Goal: Find contact information: Find contact information

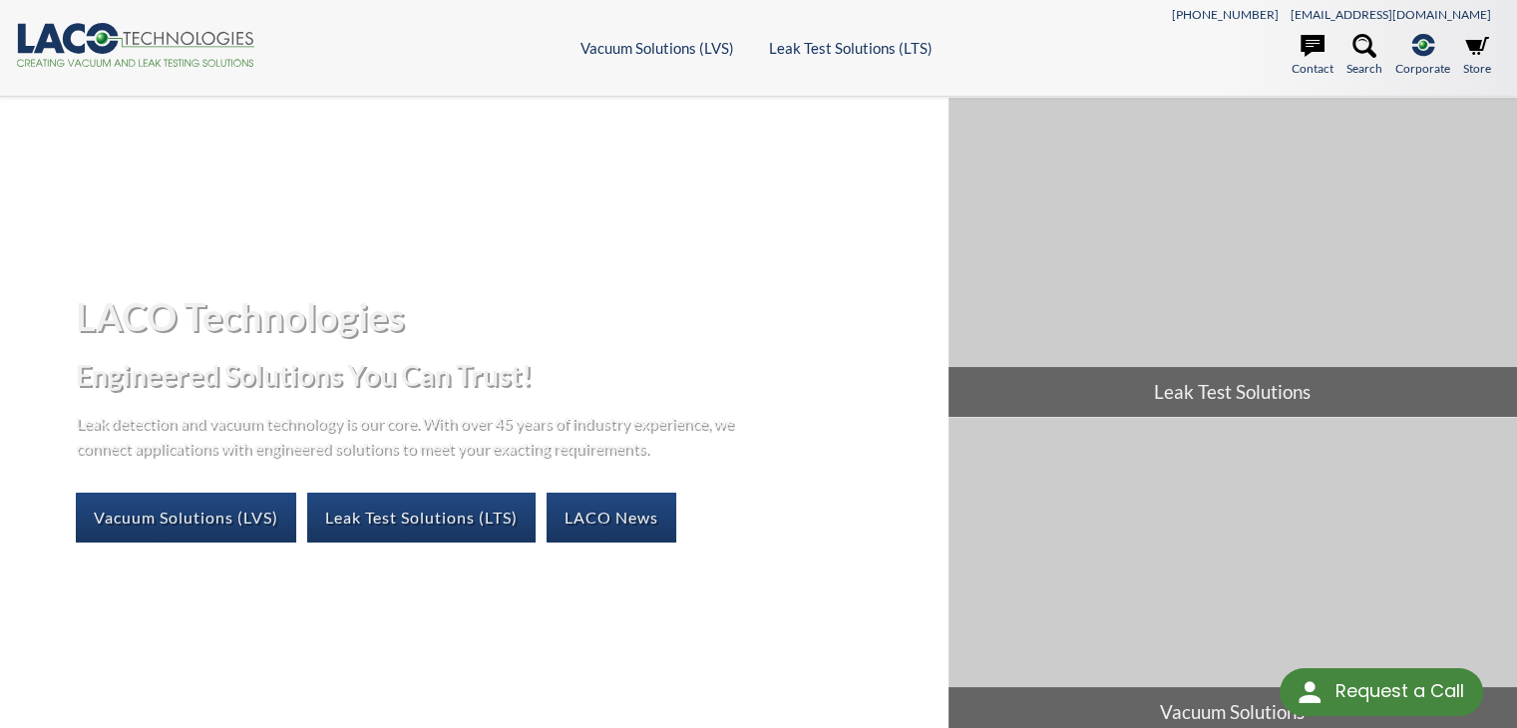
select select "Language Translate Widget"
click at [1299, 63] on link "Contact" at bounding box center [1313, 56] width 42 height 44
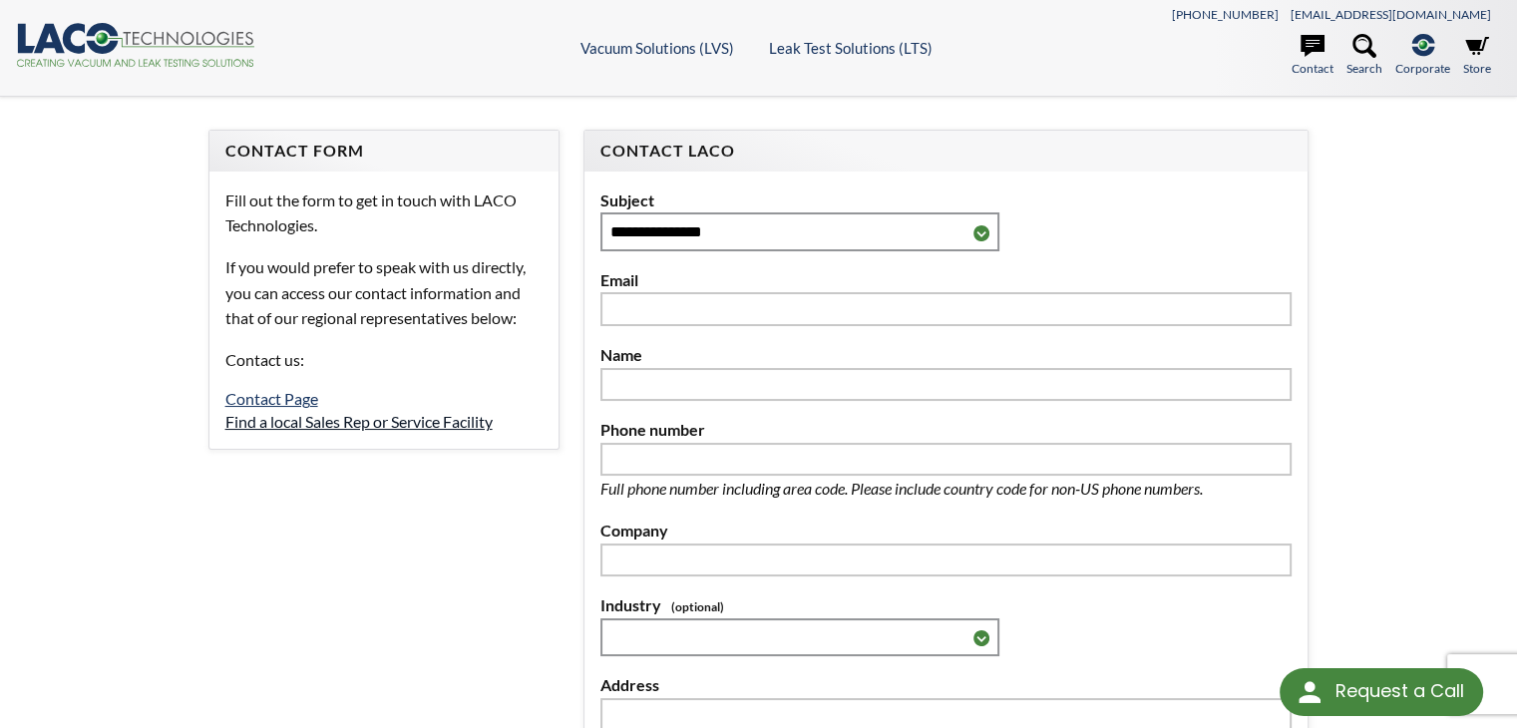
click at [415, 415] on link "Find a local Sales Rep or Service Facility" at bounding box center [358, 421] width 267 height 19
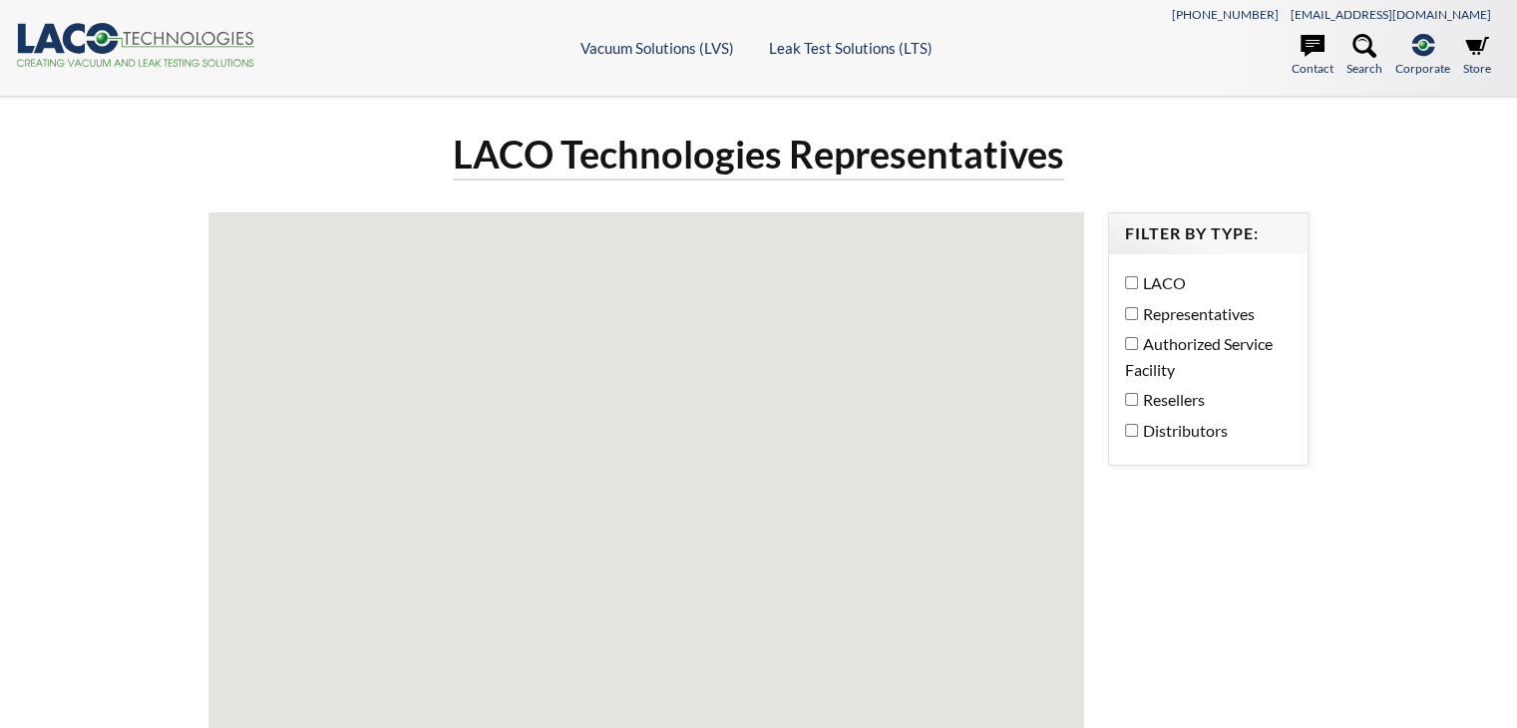
select select "Language Translate Widget"
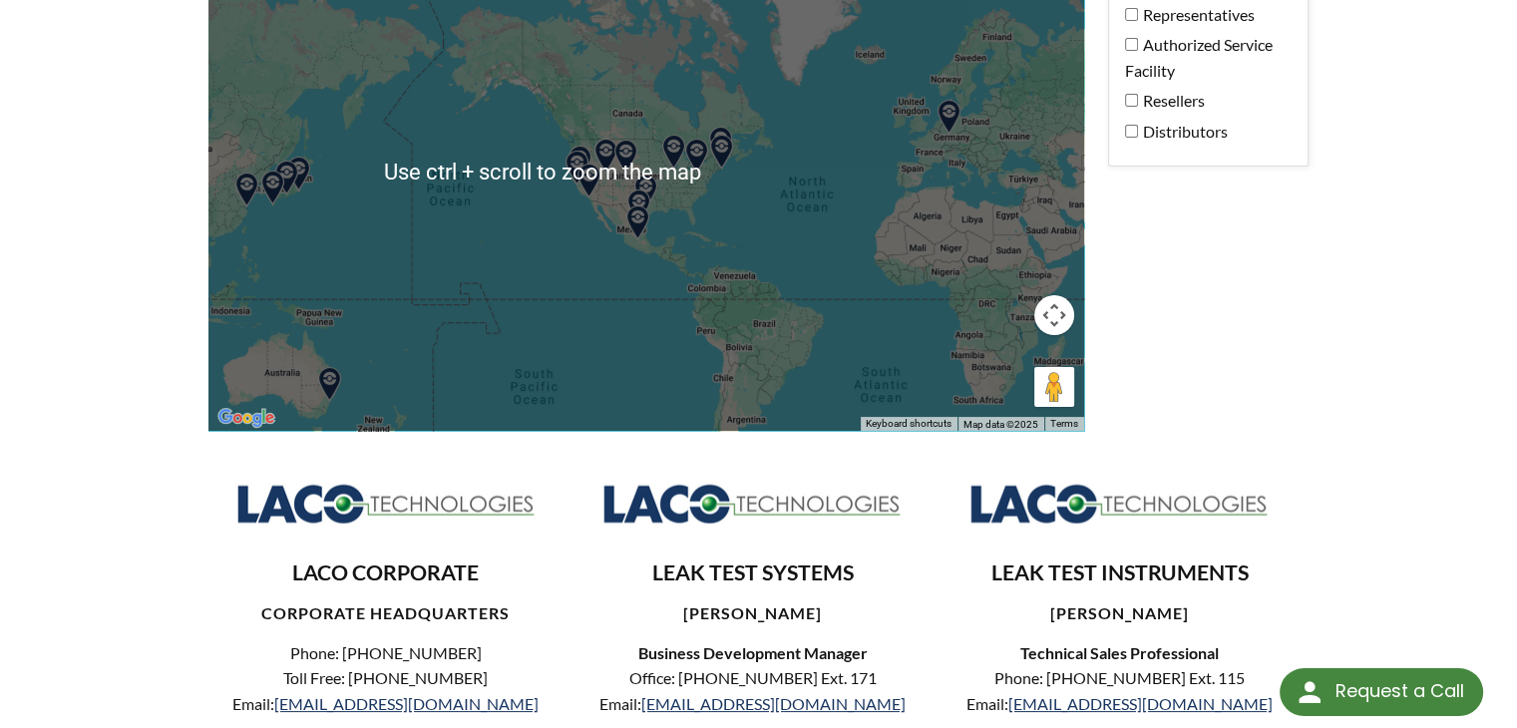
scroll to position [199, 0]
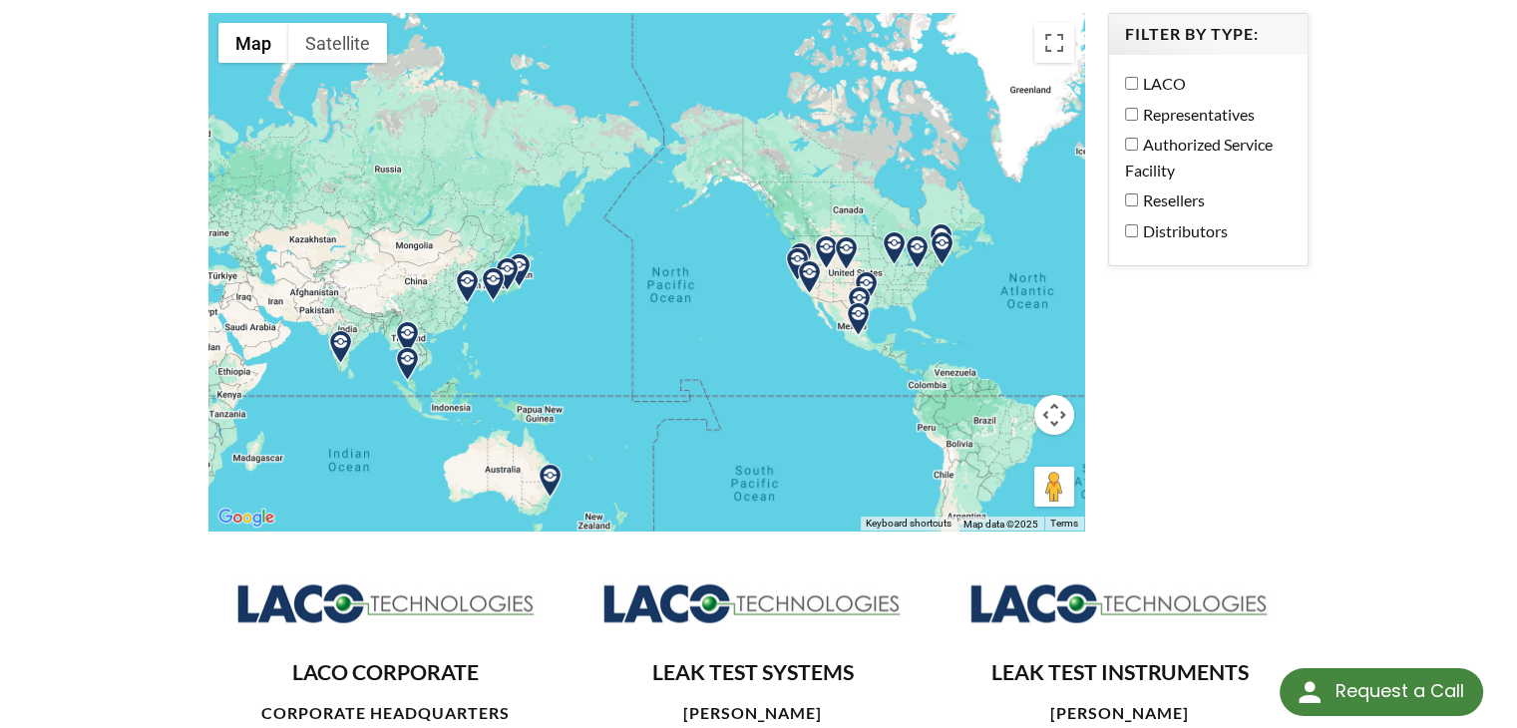
drag, startPoint x: 659, startPoint y: 372, endPoint x: 995, endPoint y: 367, distance: 336.2
click at [995, 367] on div at bounding box center [646, 272] width 876 height 518
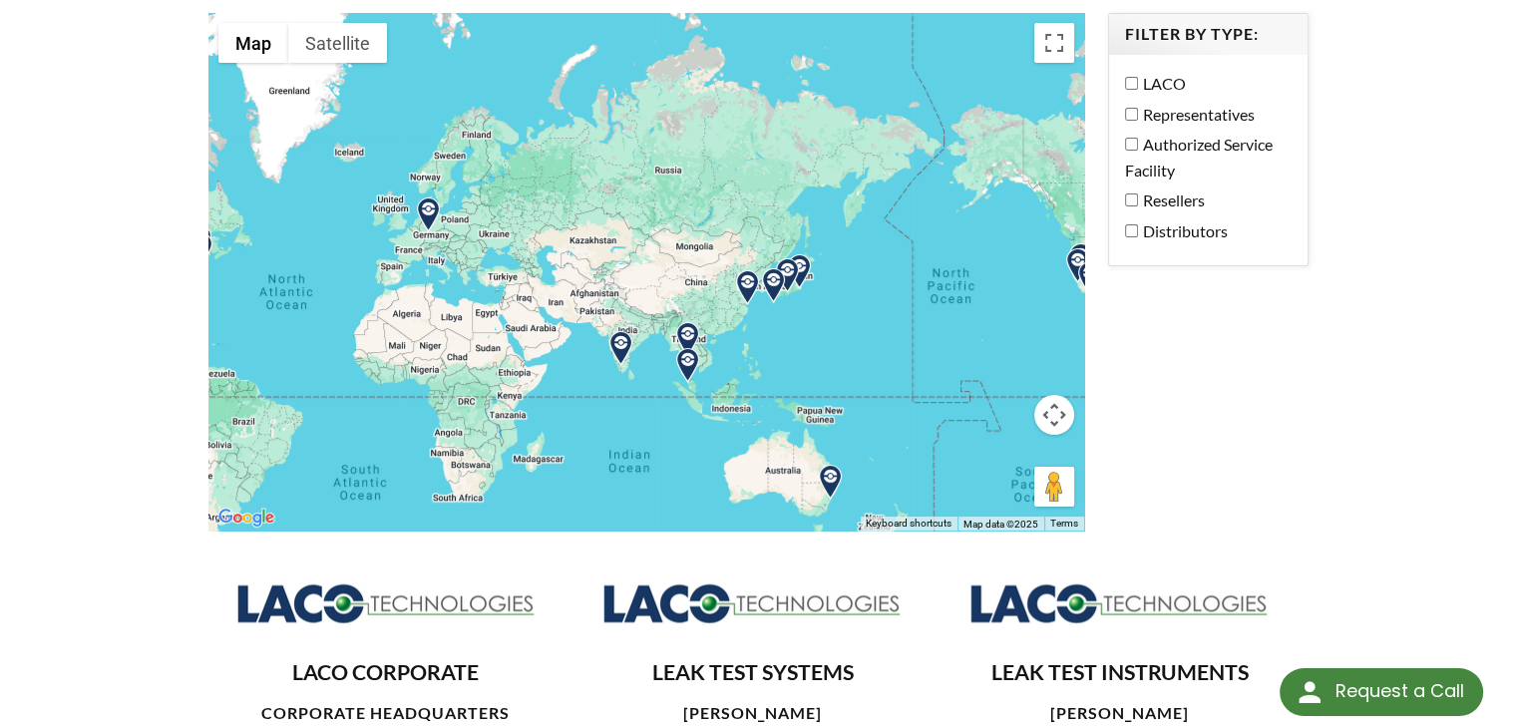
drag, startPoint x: 637, startPoint y: 368, endPoint x: 879, endPoint y: 374, distance: 241.4
click at [879, 374] on div at bounding box center [646, 272] width 876 height 518
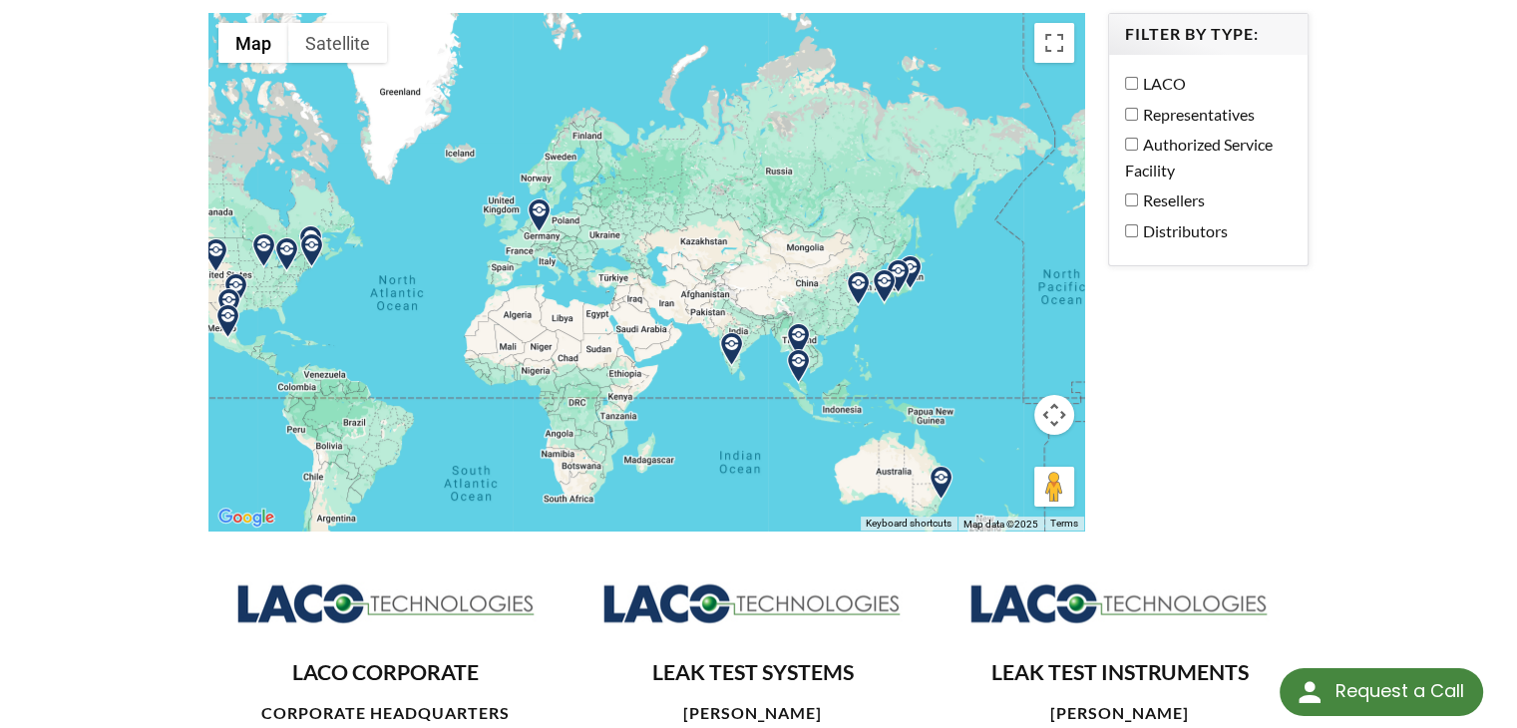
drag, startPoint x: 810, startPoint y: 418, endPoint x: 714, endPoint y: 416, distance: 95.8
click at [714, 416] on div at bounding box center [646, 272] width 876 height 518
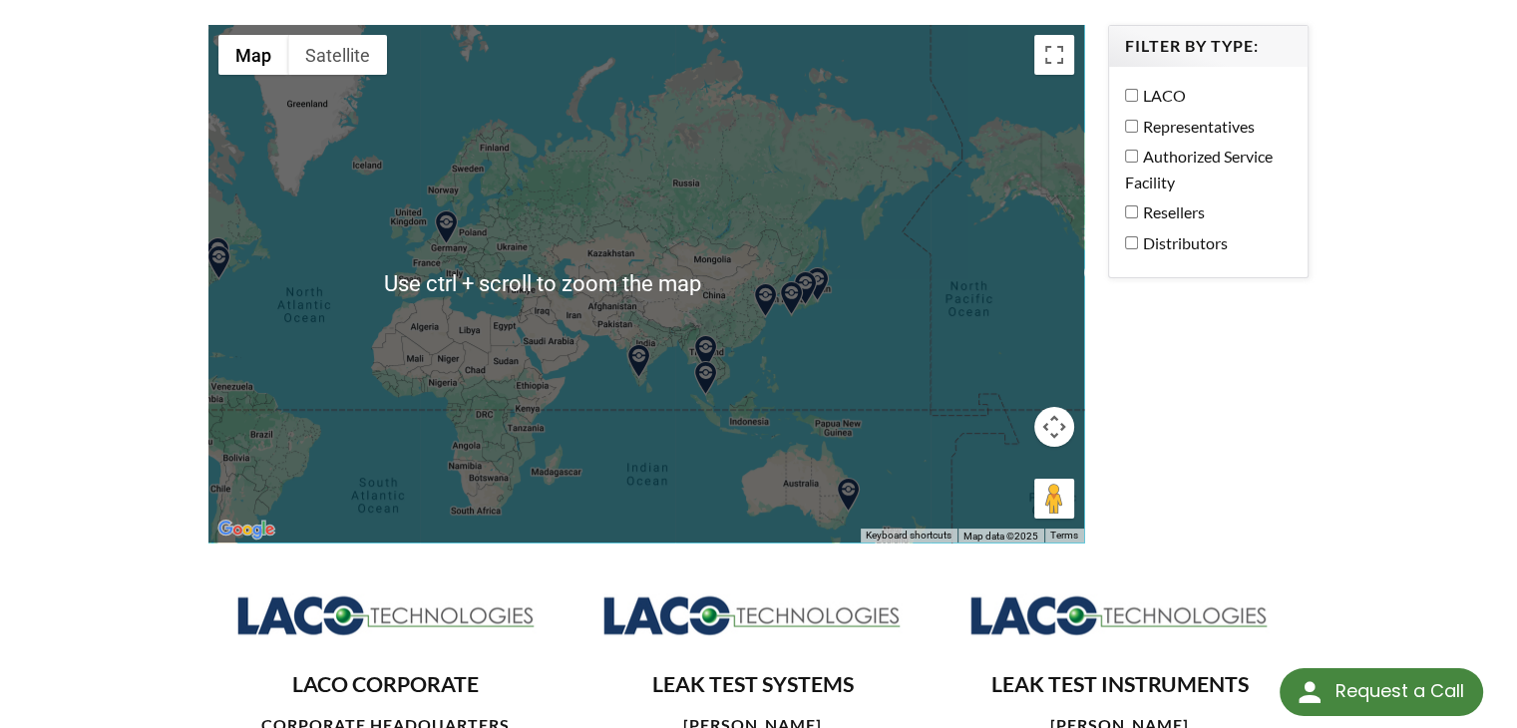
scroll to position [299, 0]
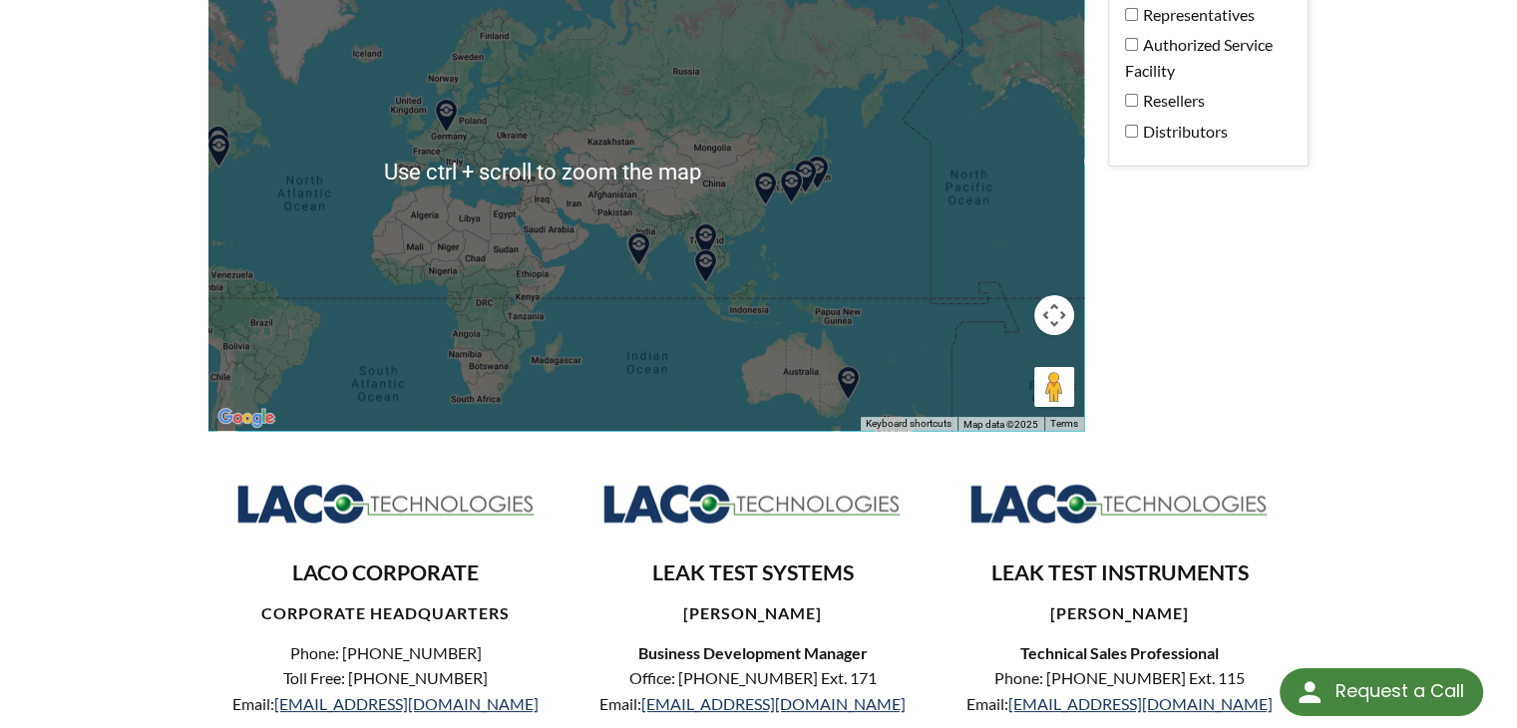
click at [710, 275] on img at bounding box center [705, 266] width 35 height 35
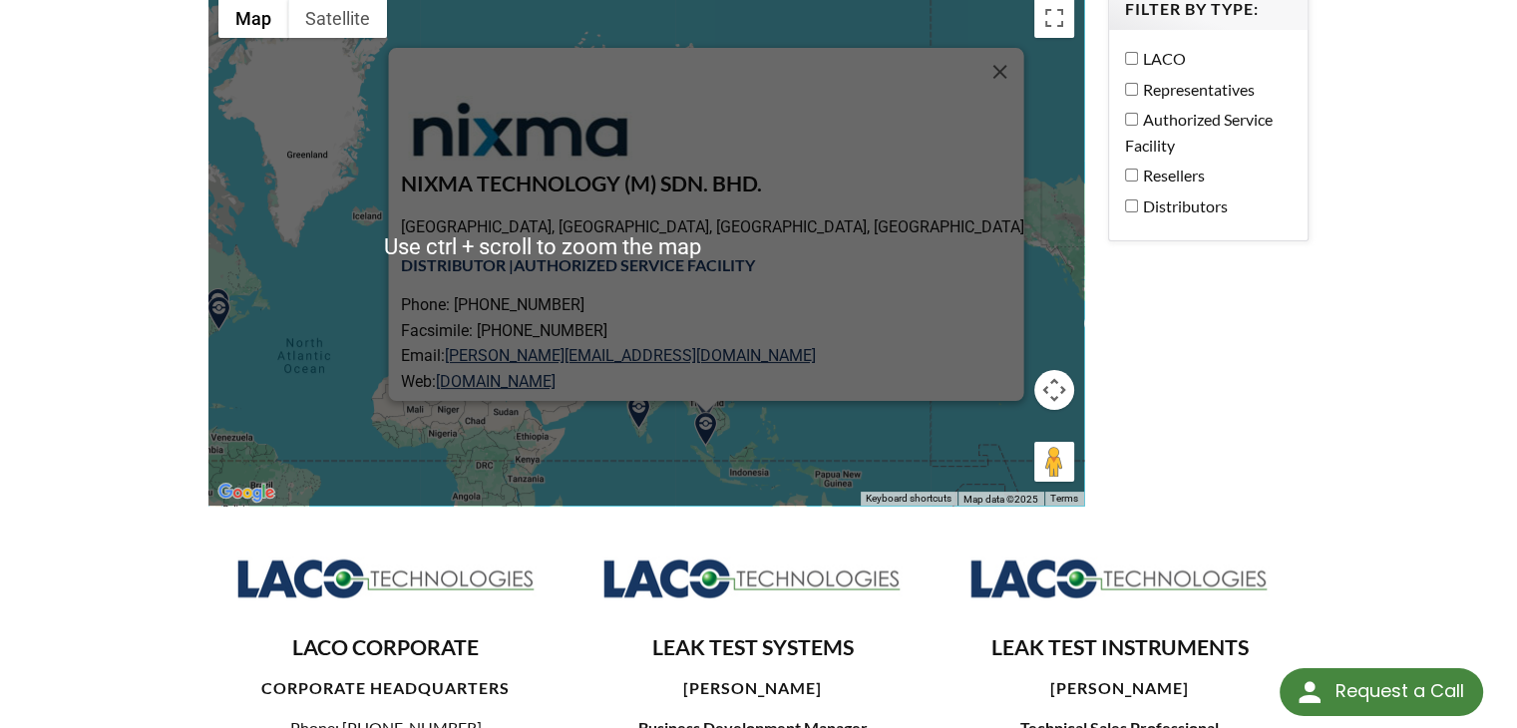
scroll to position [199, 0]
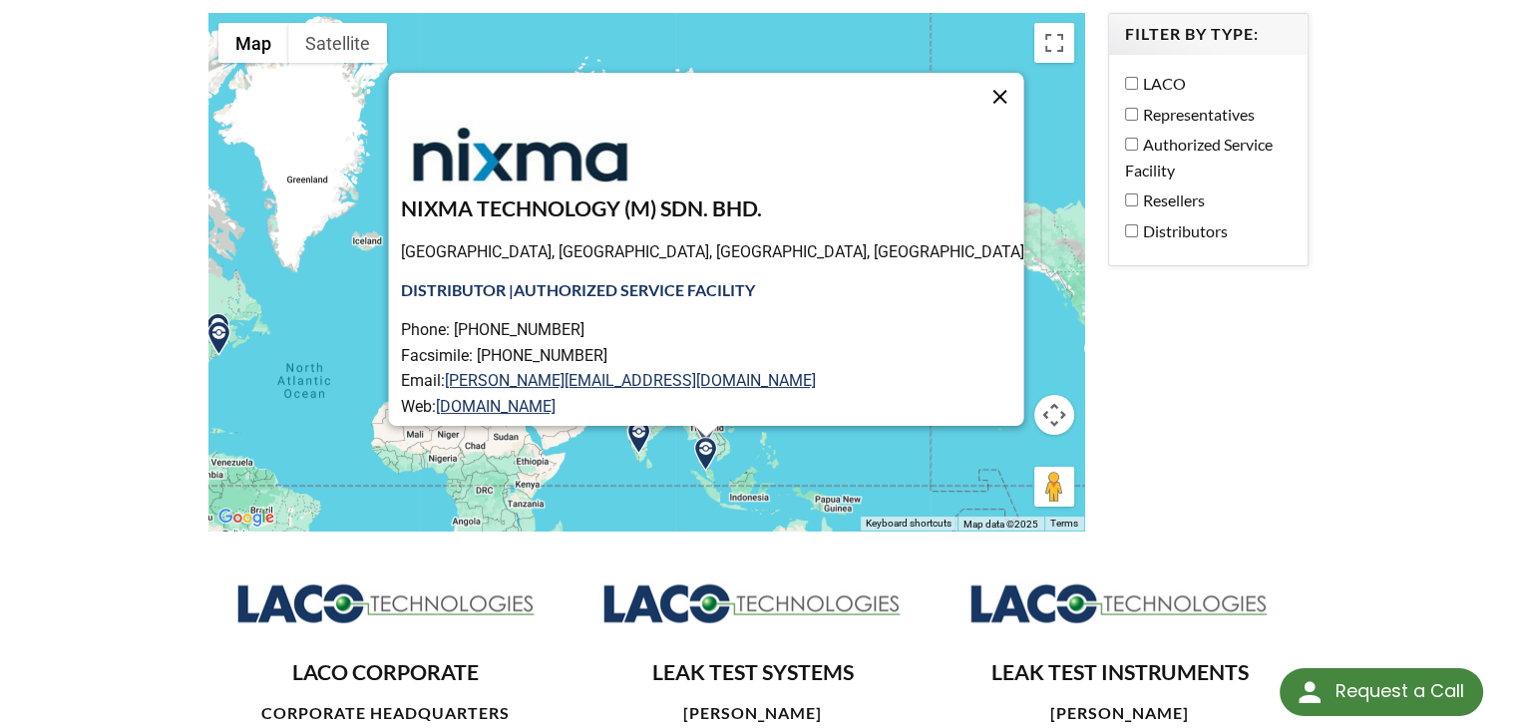
click at [975, 100] on button "Close" at bounding box center [999, 97] width 48 height 48
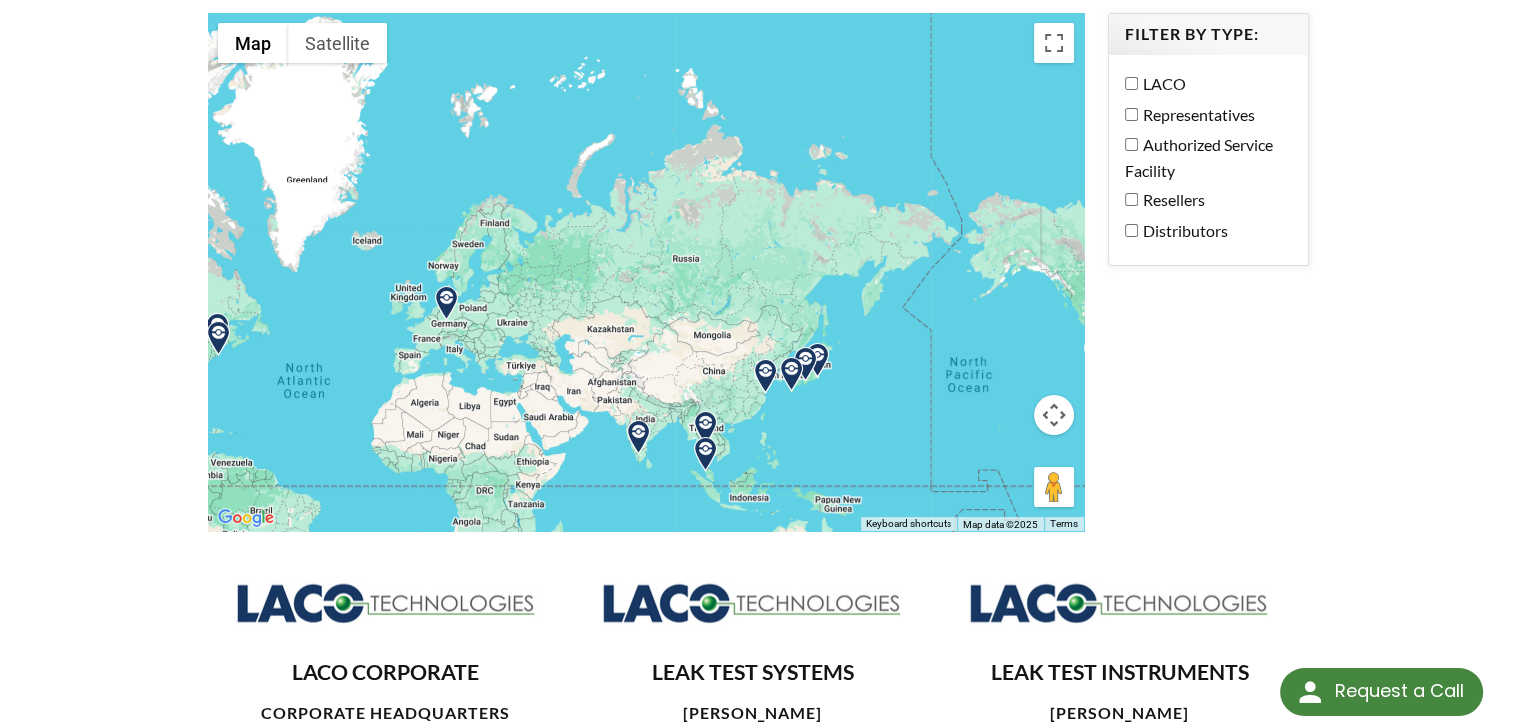
click at [702, 419] on img at bounding box center [705, 428] width 35 height 35
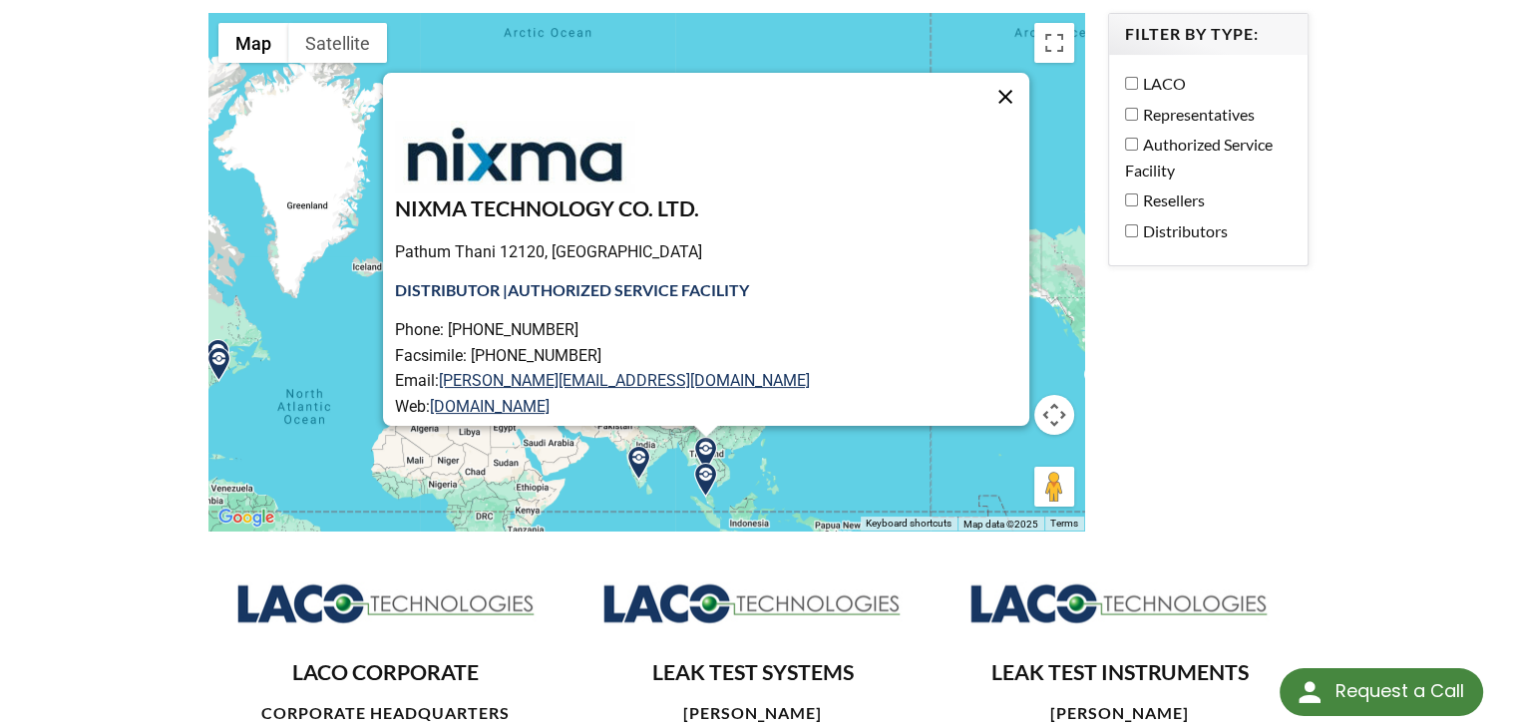
click at [981, 102] on button "Close" at bounding box center [1005, 97] width 48 height 48
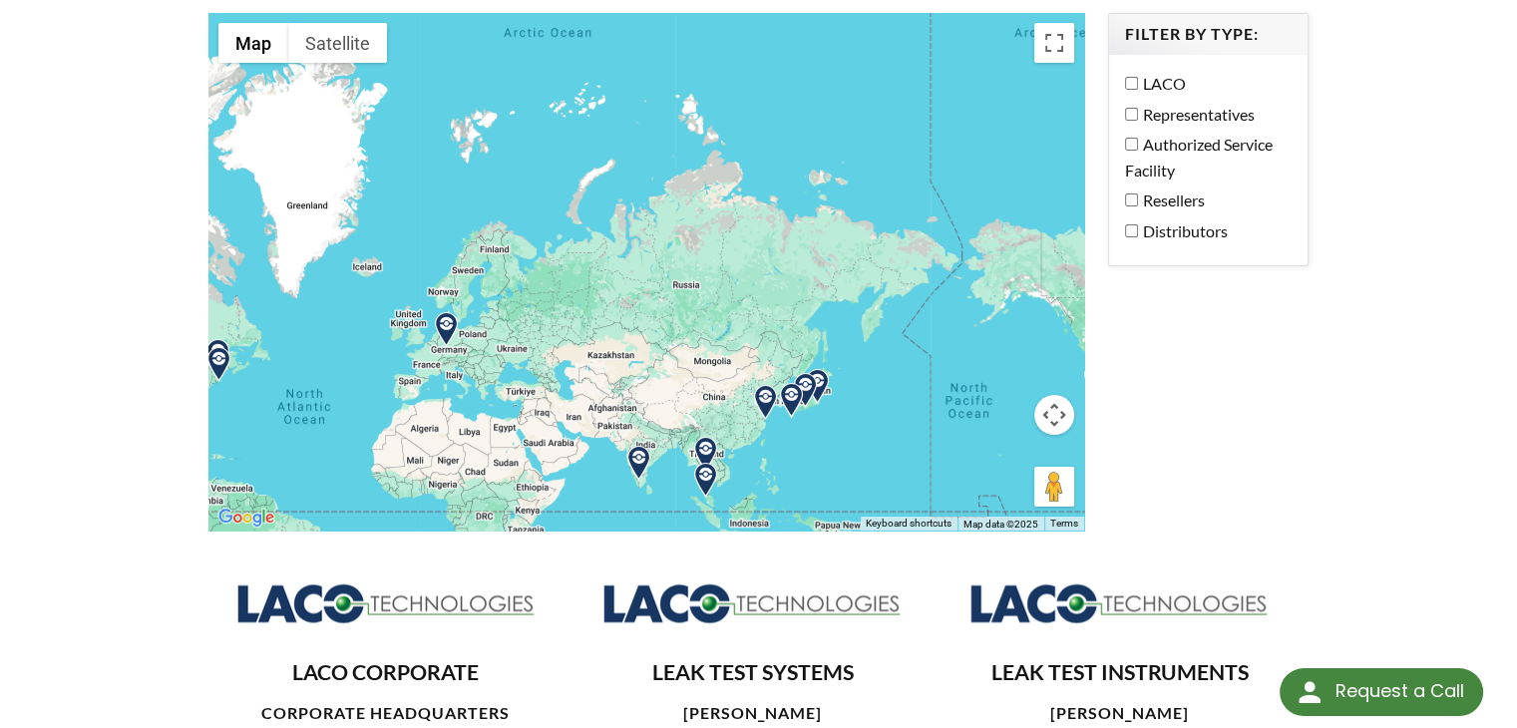
click at [634, 452] on img at bounding box center [638, 463] width 35 height 35
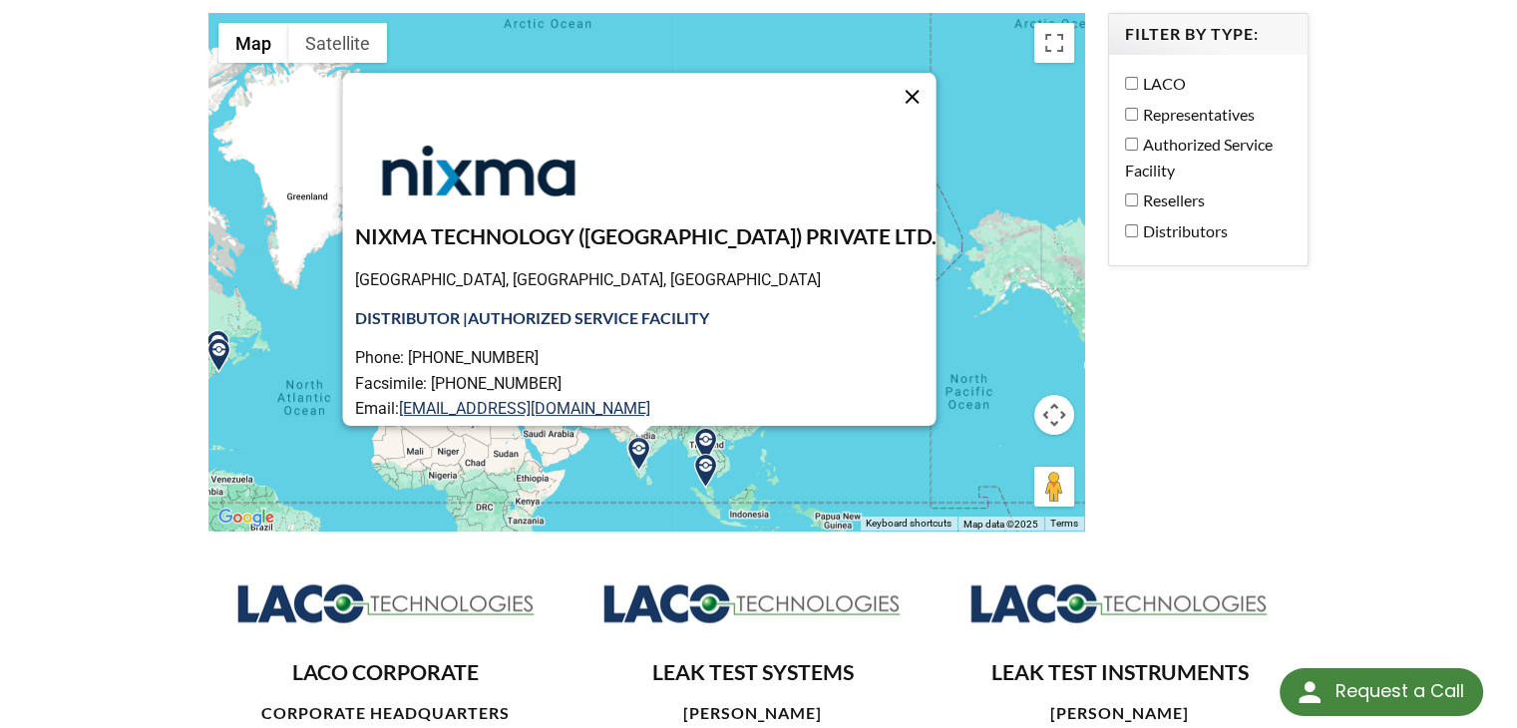
click at [888, 101] on button "Close" at bounding box center [912, 97] width 48 height 48
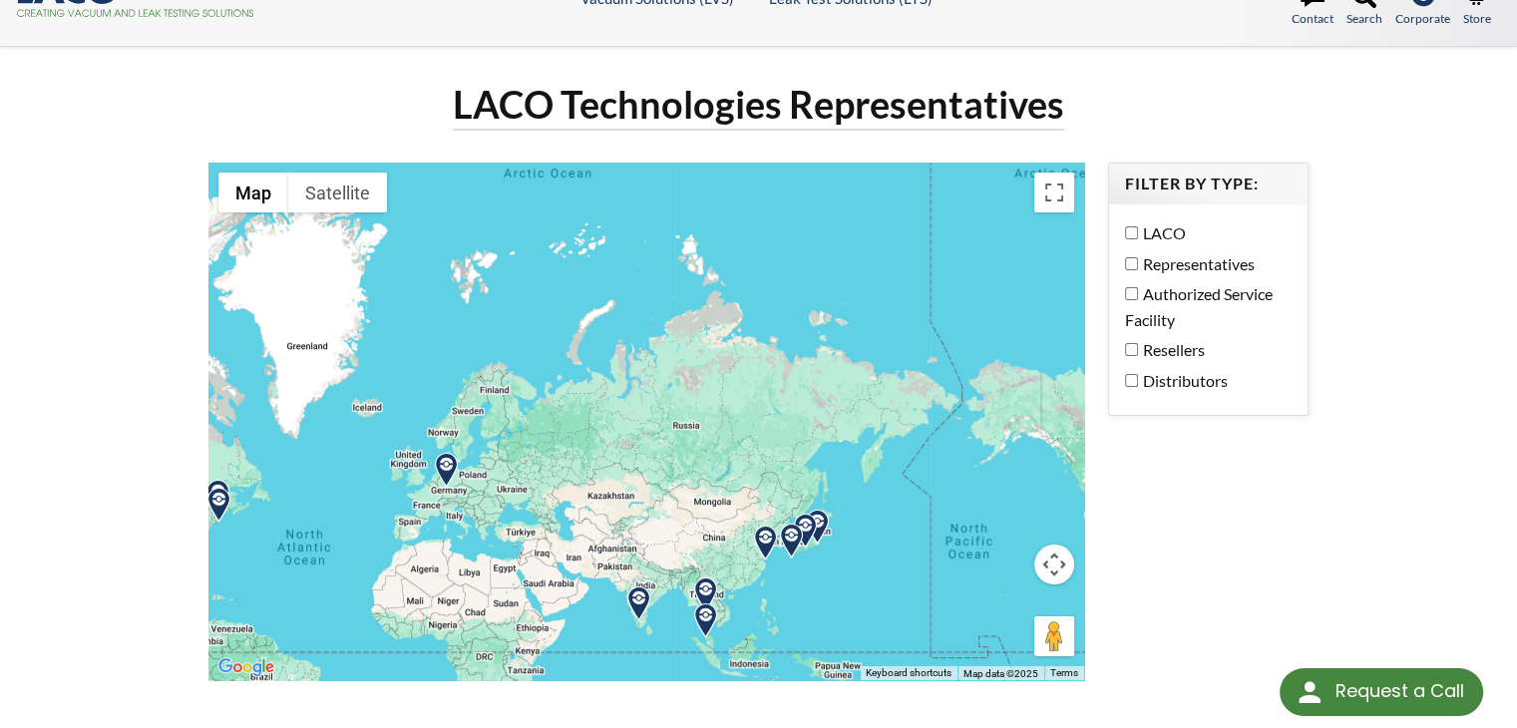
scroll to position [0, 0]
